Goal: Find specific page/section: Find specific page/section

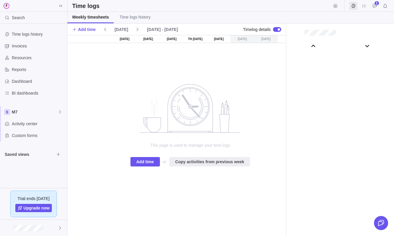
scroll to position [32740, 0]
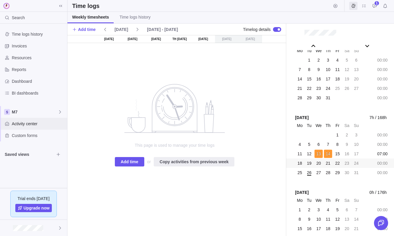
click at [35, 124] on span "Activity center" at bounding box center [38, 124] width 53 height 6
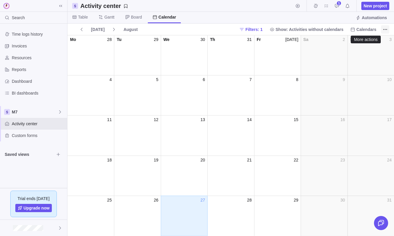
click at [384, 28] on icon "More actions" at bounding box center [385, 29] width 5 height 5
click at [74, 16] on icon at bounding box center [74, 16] width 4 height 3
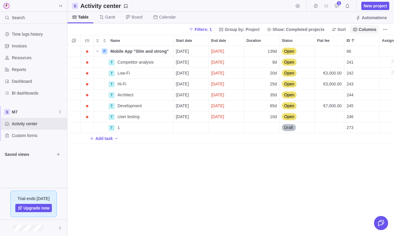
click at [371, 29] on span "Columns" at bounding box center [367, 29] width 18 height 6
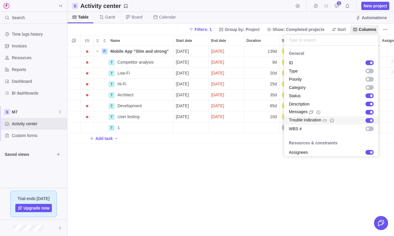
click at [201, 168] on body "Search Time logs history Invoices Resources Reports Dashboard BI dashboards M7 …" at bounding box center [197, 118] width 394 height 236
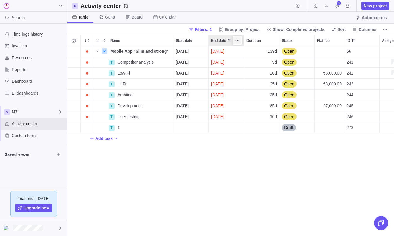
click at [240, 41] on span "More actions" at bounding box center [237, 40] width 8 height 8
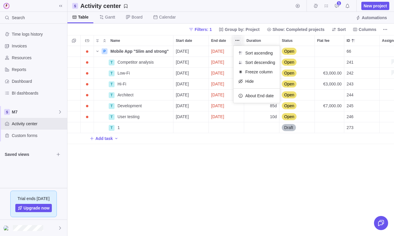
click at [293, 38] on div "Name Start date End date Duration Status Flat fee ID Assignees Portfolio Descri…" at bounding box center [230, 135] width 326 height 201
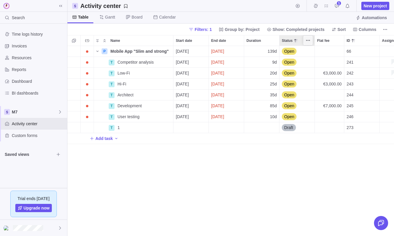
click at [307, 41] on icon "More actions" at bounding box center [307, 40] width 5 height 5
click at [368, 32] on body "Search Time logs history Invoices Resources Reports Dashboard BI dashboards M7 …" at bounding box center [197, 118] width 394 height 236
click at [368, 32] on span "Columns" at bounding box center [367, 29] width 18 height 6
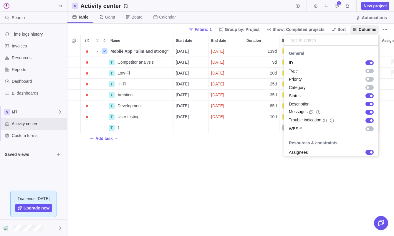
click at [242, 27] on body "Search Time logs history Invoices Resources Reports Dashboard BI dashboards M7 …" at bounding box center [197, 118] width 394 height 236
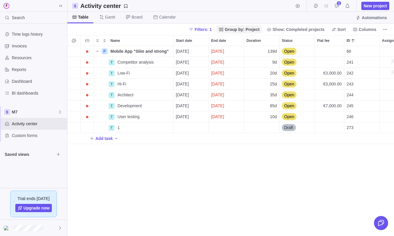
click at [241, 32] on span "Group by: Project" at bounding box center [238, 29] width 45 height 8
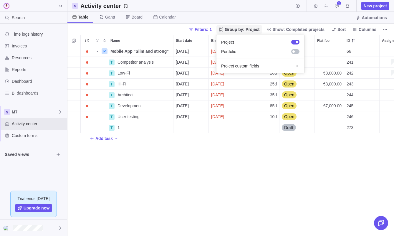
click at [243, 31] on span "Group by: Project" at bounding box center [242, 29] width 35 height 6
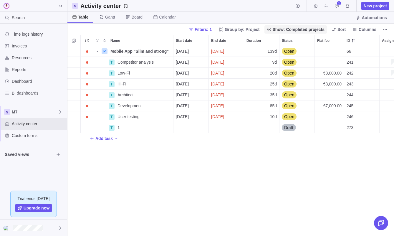
click at [283, 27] on span "Show: Completed projects" at bounding box center [298, 29] width 52 height 6
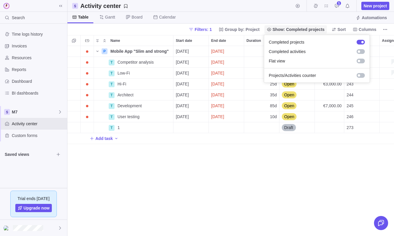
click at [283, 27] on span "Show: Completed projects" at bounding box center [298, 29] width 52 height 6
